Goal: Task Accomplishment & Management: Manage account settings

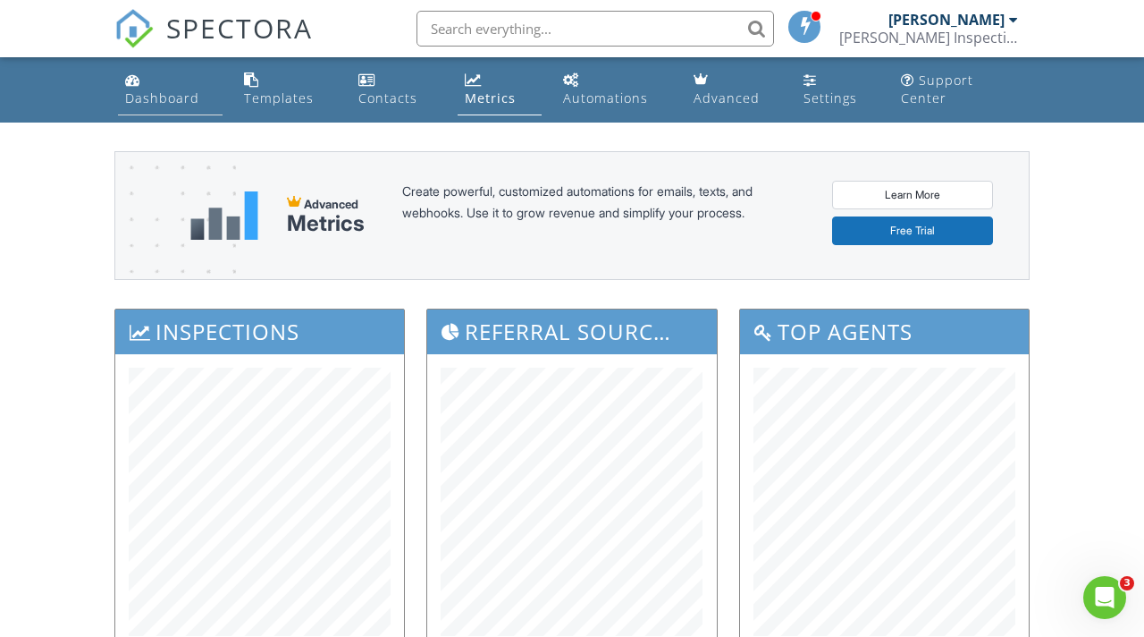
click at [140, 93] on div "Dashboard" at bounding box center [162, 97] width 74 height 17
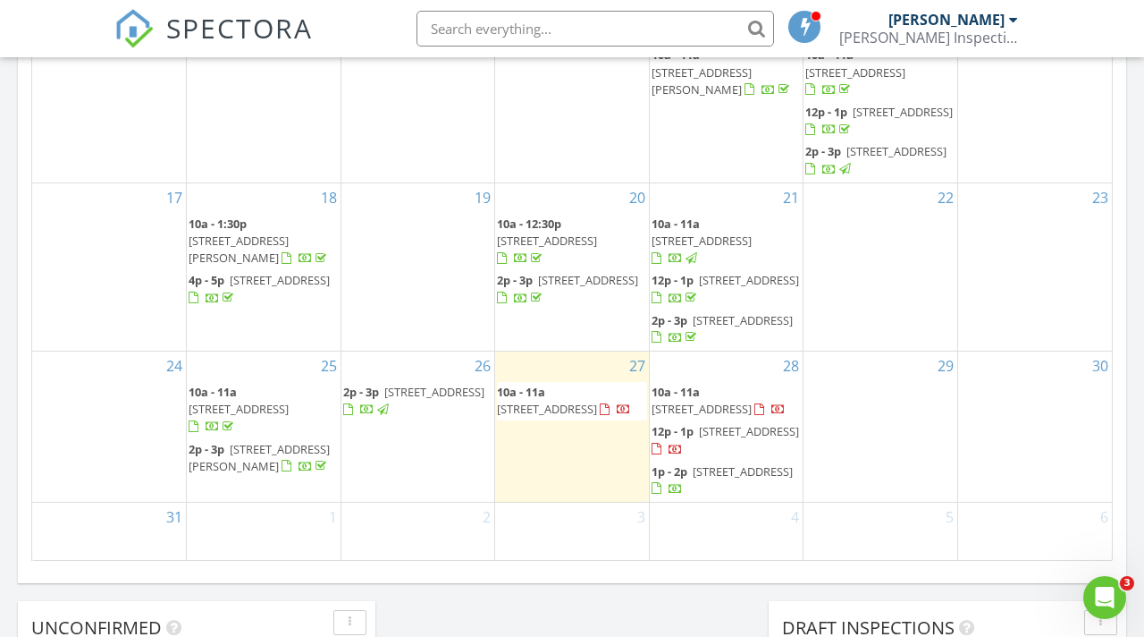
scroll to position [1150, 0]
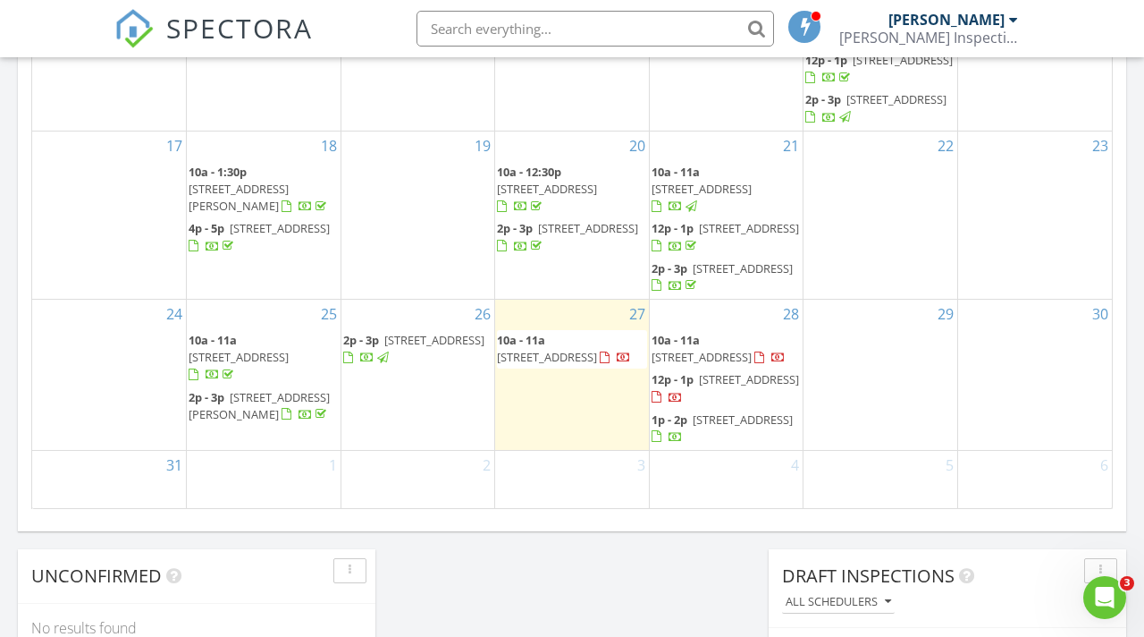
click at [594, 338] on span "10a - 11a 807 11th St. N, Jacksonville Beach 32250" at bounding box center [572, 349] width 150 height 35
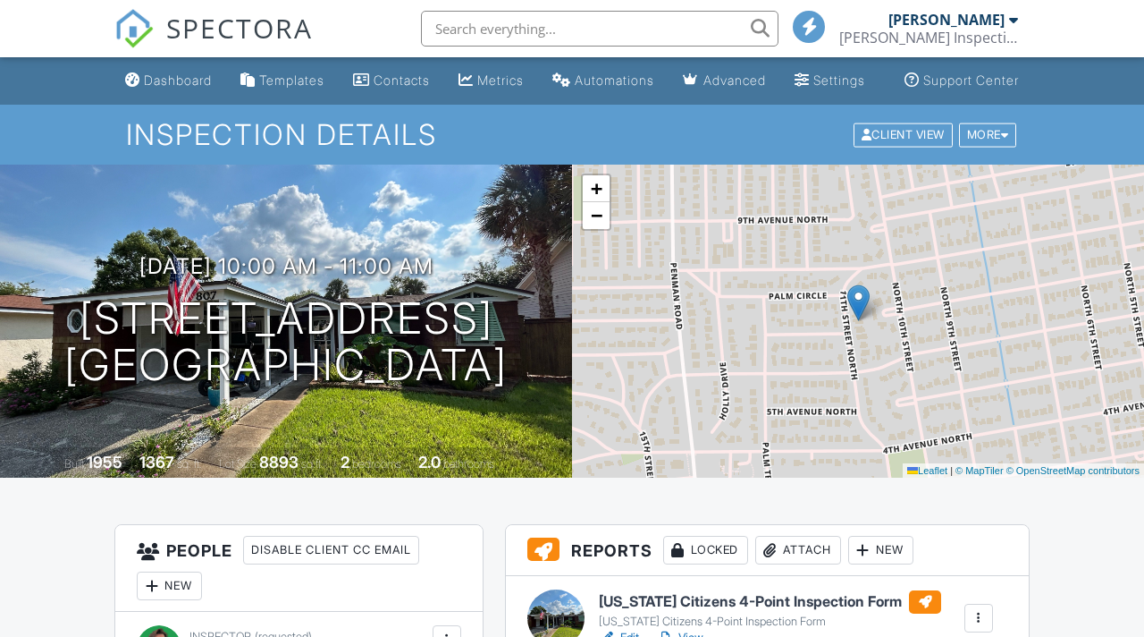
scroll to position [417, 0]
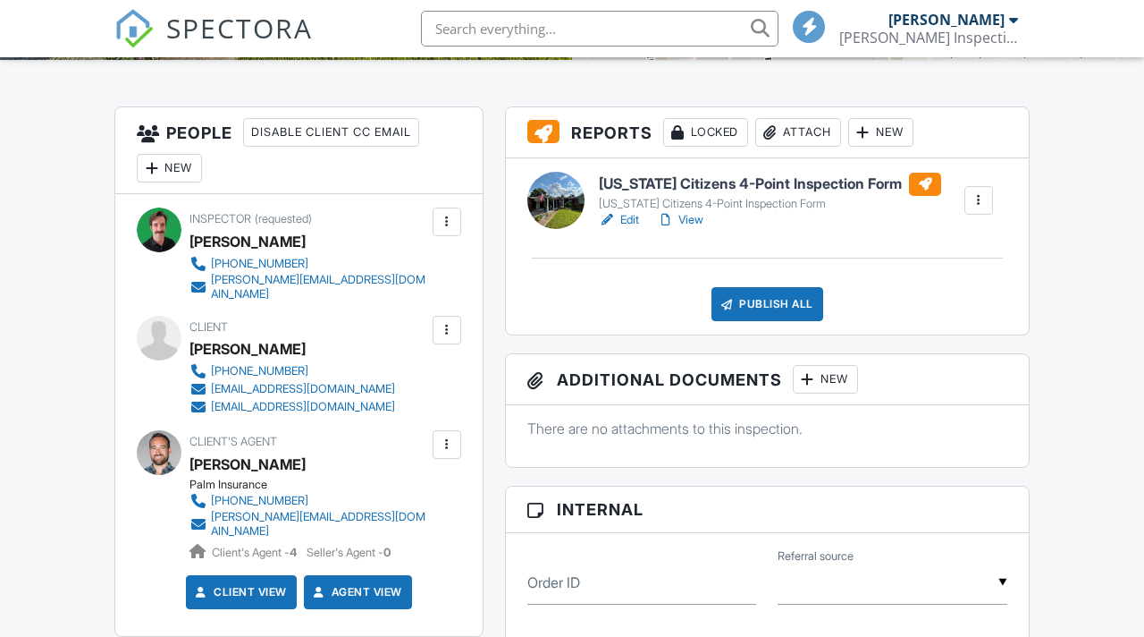
click at [696, 229] on link "View" at bounding box center [680, 220] width 46 height 18
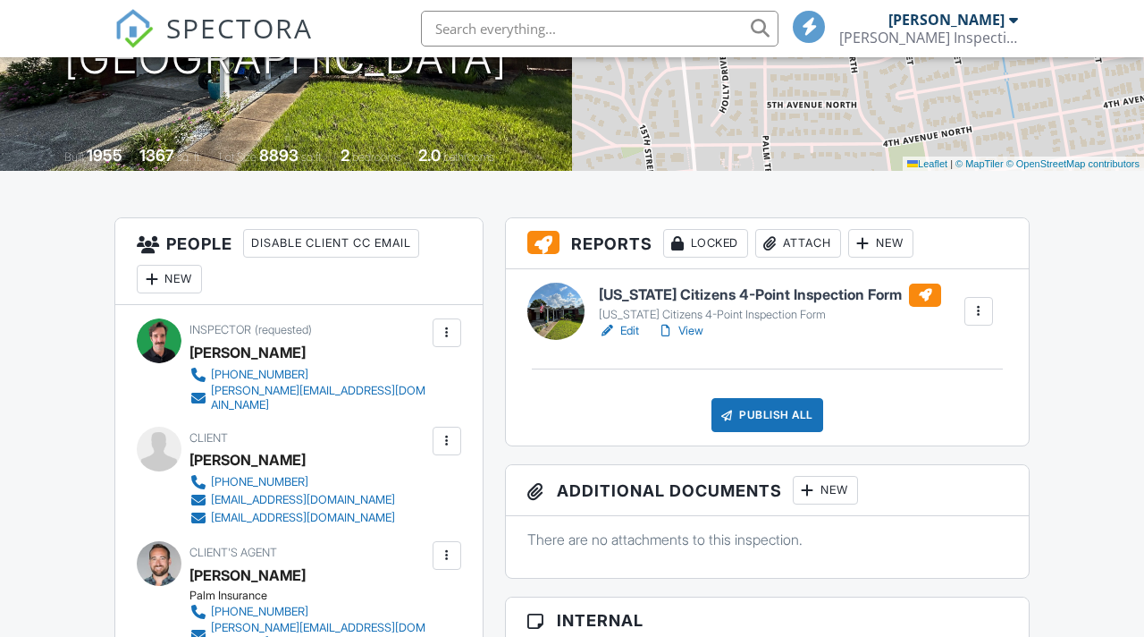
scroll to position [315, 0]
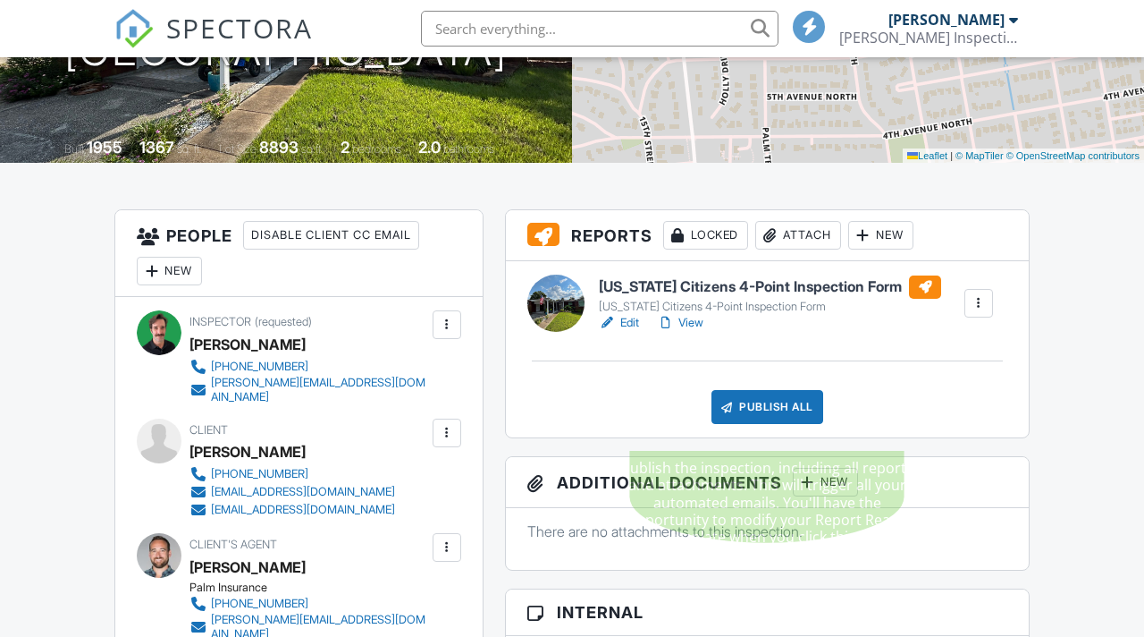
click at [779, 424] on div "Publish All" at bounding box center [768, 407] width 112 height 34
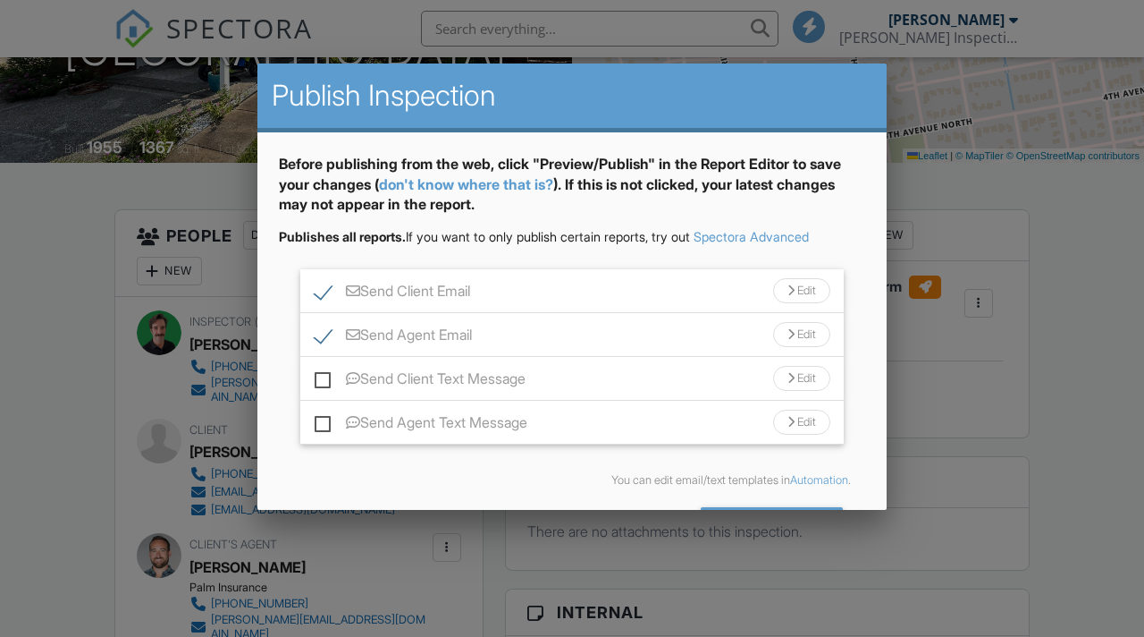
scroll to position [63, 0]
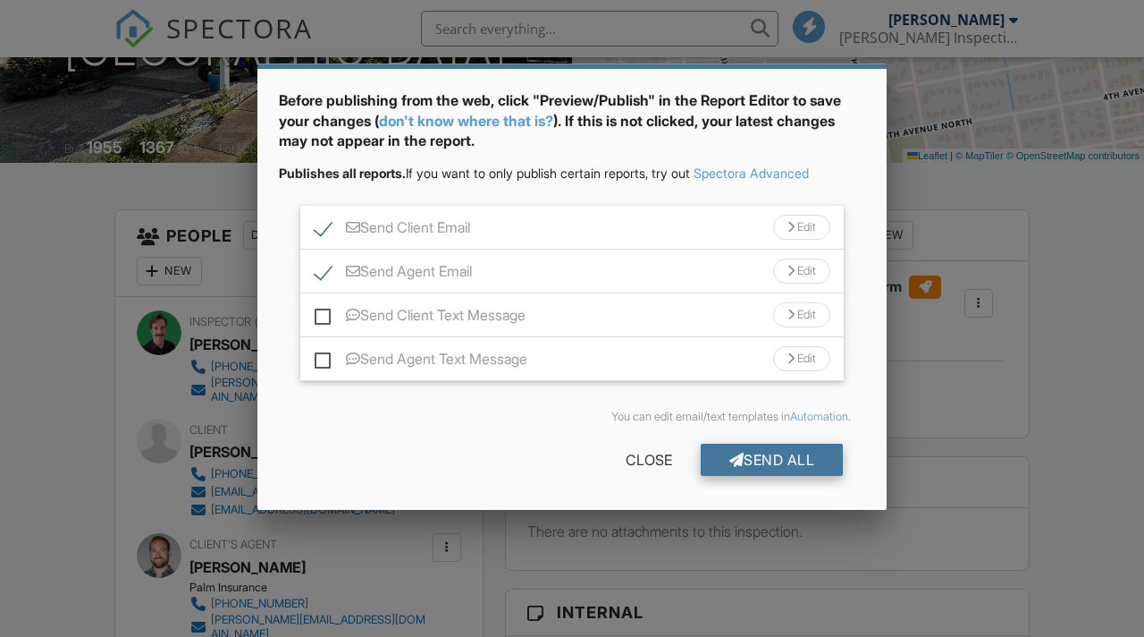
click at [795, 453] on div "Send All" at bounding box center [772, 459] width 143 height 32
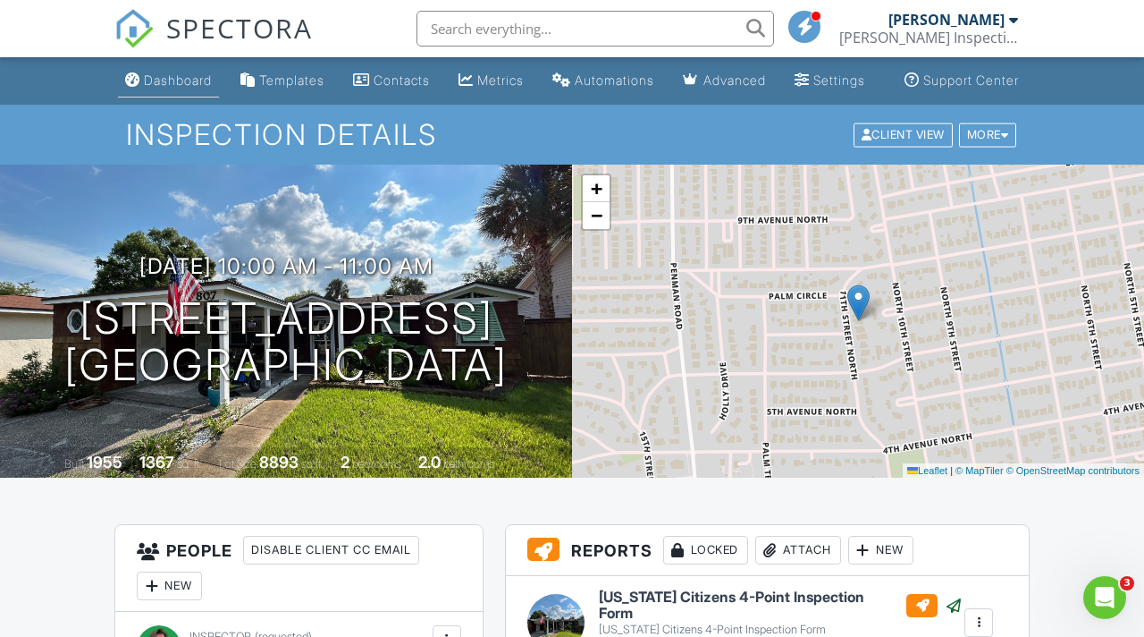
click at [182, 88] on div "Dashboard" at bounding box center [178, 79] width 68 height 15
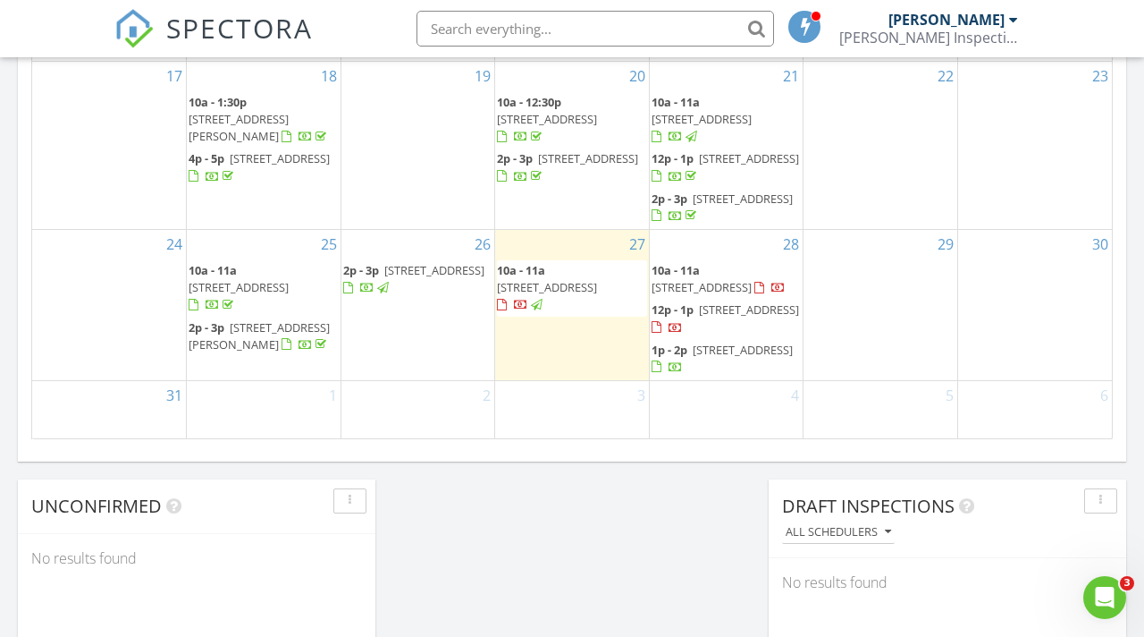
scroll to position [1247, 0]
